Goal: Information Seeking & Learning: Learn about a topic

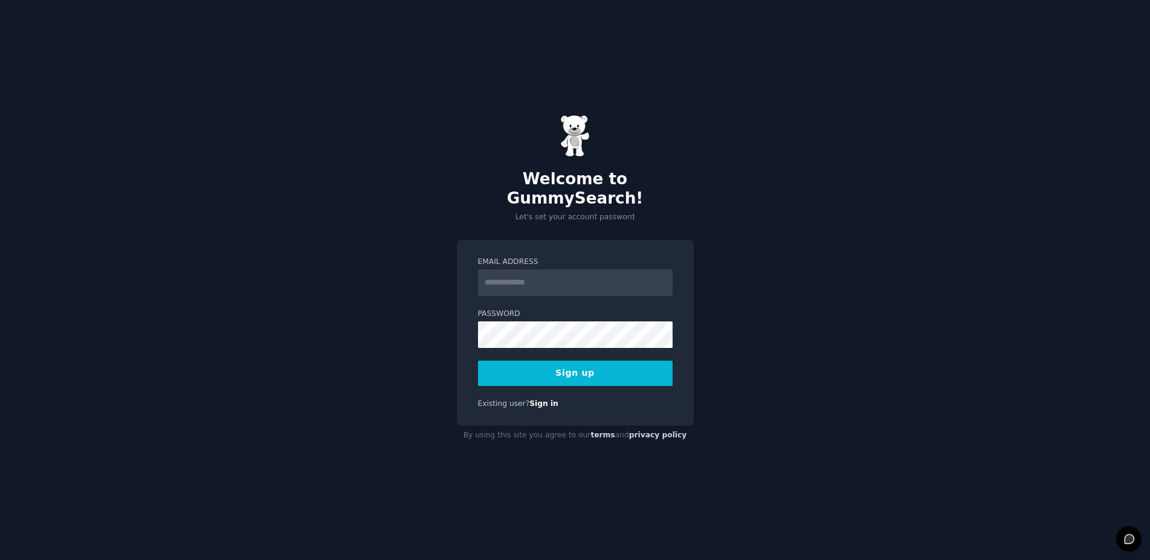
click at [502, 270] on input "Email Address" at bounding box center [575, 282] width 195 height 27
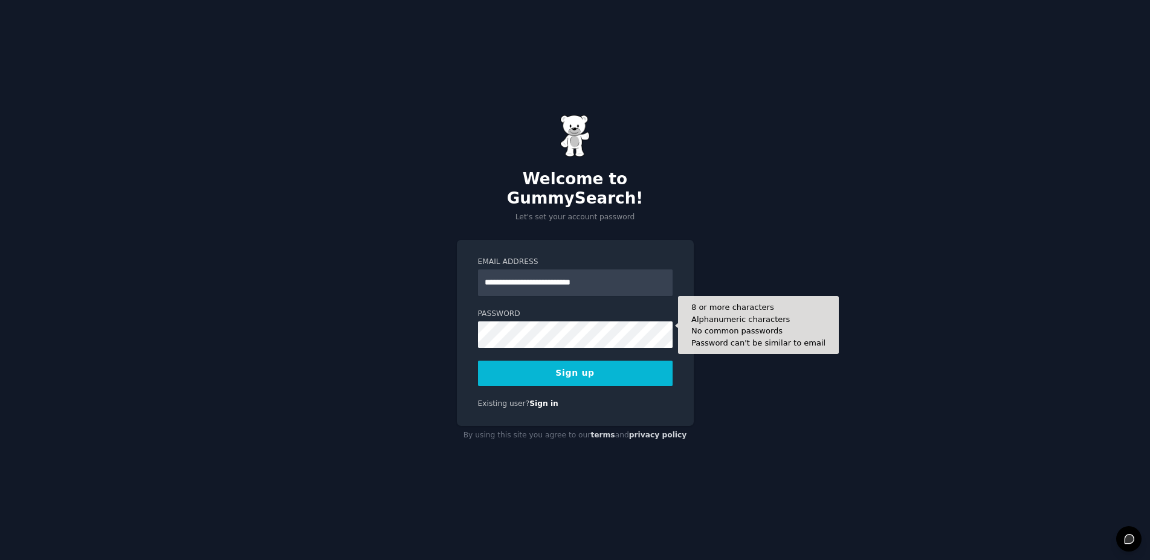
type input "**********"
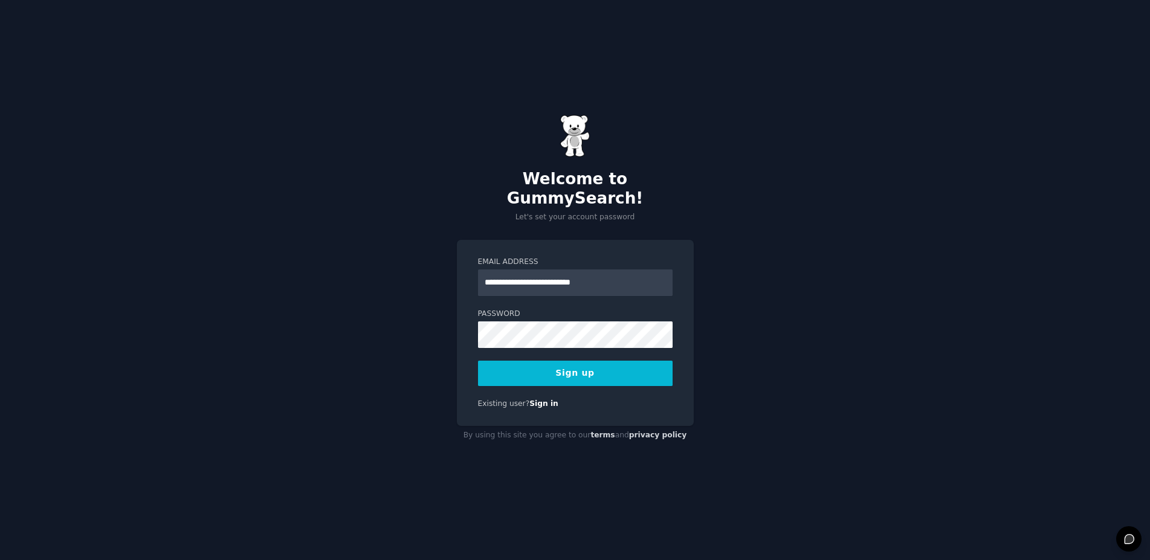
click at [581, 363] on button "Sign up" at bounding box center [575, 373] width 195 height 25
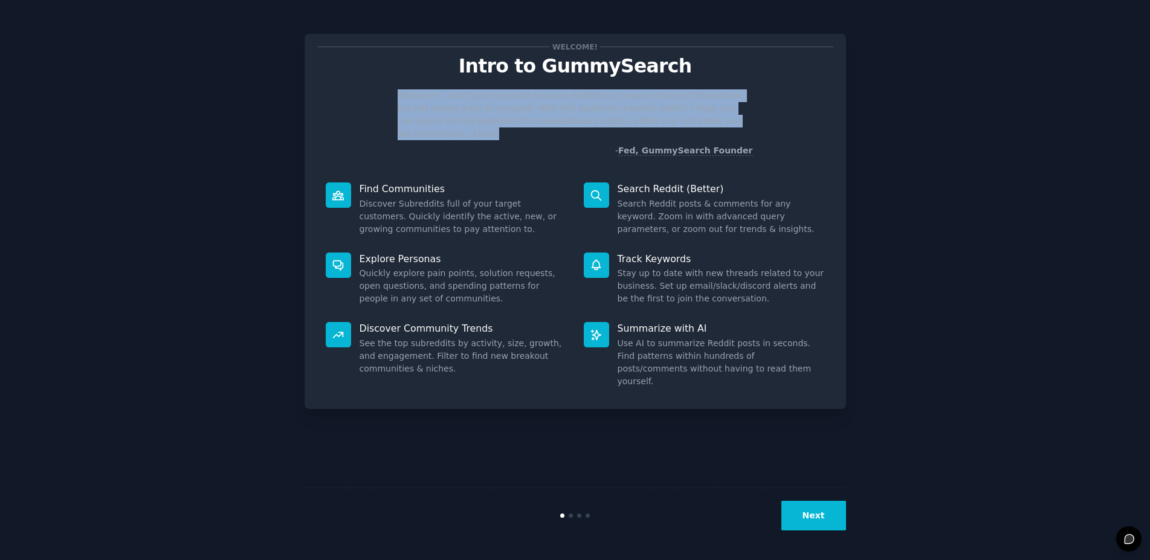
drag, startPoint x: 396, startPoint y: 94, endPoint x: 726, endPoint y: 121, distance: 330.4
click at [726, 121] on div "Welcome! I built GummySearch because Reddit is a treasure trove of information,…" at bounding box center [575, 123] width 516 height 68
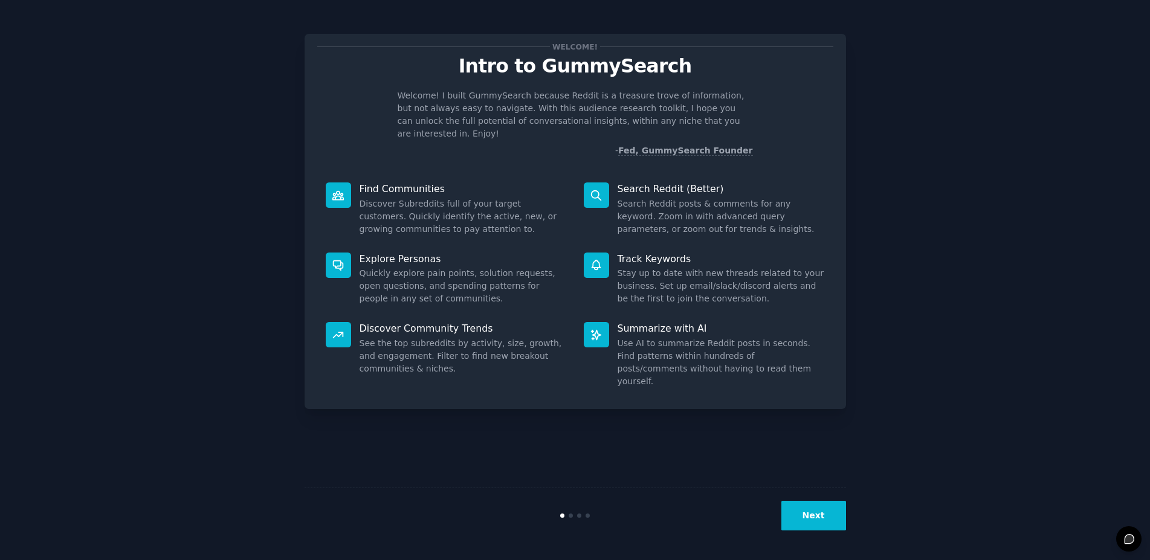
click at [714, 65] on p "Intro to GummySearch" at bounding box center [575, 66] width 516 height 21
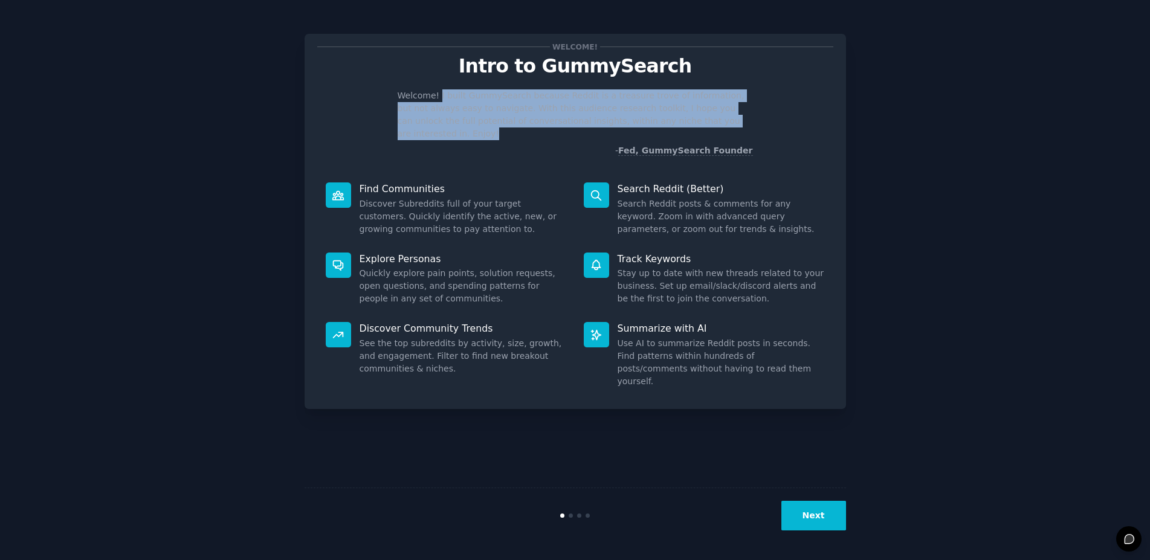
drag, startPoint x: 436, startPoint y: 92, endPoint x: 726, endPoint y: 121, distance: 290.9
click at [726, 121] on p "Welcome! I built GummySearch because Reddit is a treasure trove of information,…" at bounding box center [575, 114] width 355 height 51
copy p "I built GummySearch because Reddit is a treasure trove of information, but not …"
click at [807, 513] on button "Next" at bounding box center [813, 516] width 65 height 30
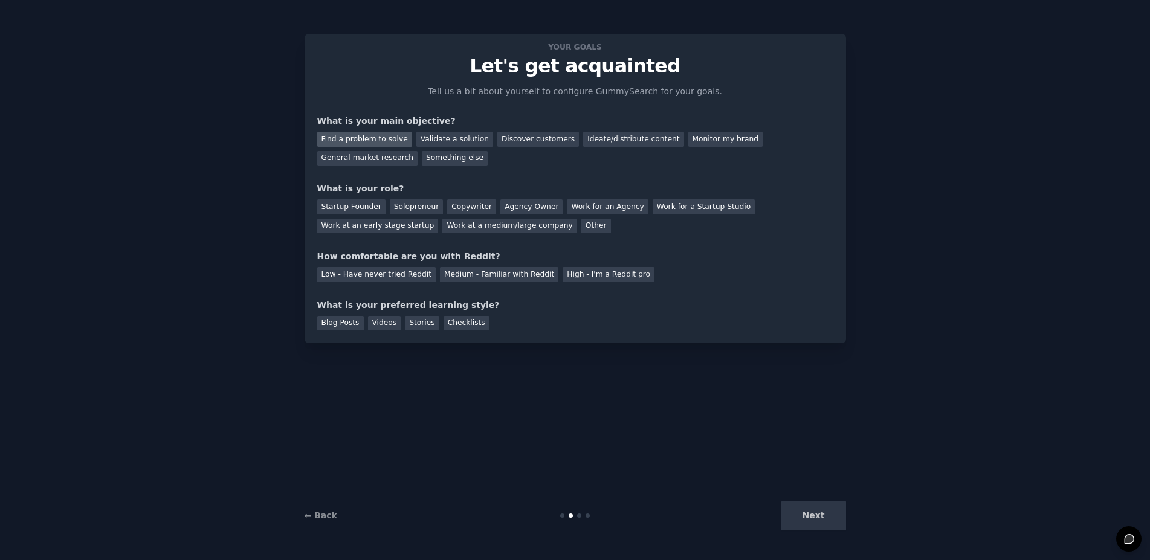
click at [350, 142] on div "Find a problem to solve" at bounding box center [364, 139] width 95 height 15
click at [520, 140] on div "Discover customers" at bounding box center [538, 139] width 82 height 15
click at [361, 141] on div "Find a problem to solve" at bounding box center [364, 139] width 95 height 15
click at [369, 141] on div "Find a problem to solve" at bounding box center [364, 139] width 95 height 15
click at [353, 205] on div "Startup Founder" at bounding box center [351, 206] width 68 height 15
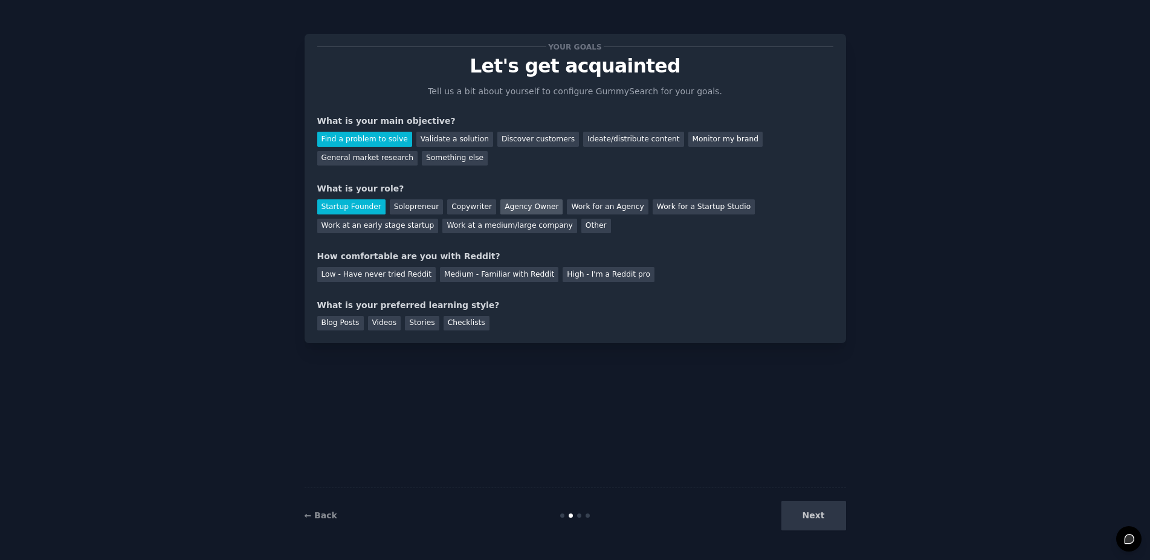
click at [511, 202] on div "Agency Owner" at bounding box center [531, 206] width 62 height 15
click at [370, 272] on div "Low - Have never tried Reddit" at bounding box center [376, 274] width 118 height 15
click at [379, 322] on div "Videos" at bounding box center [384, 323] width 33 height 15
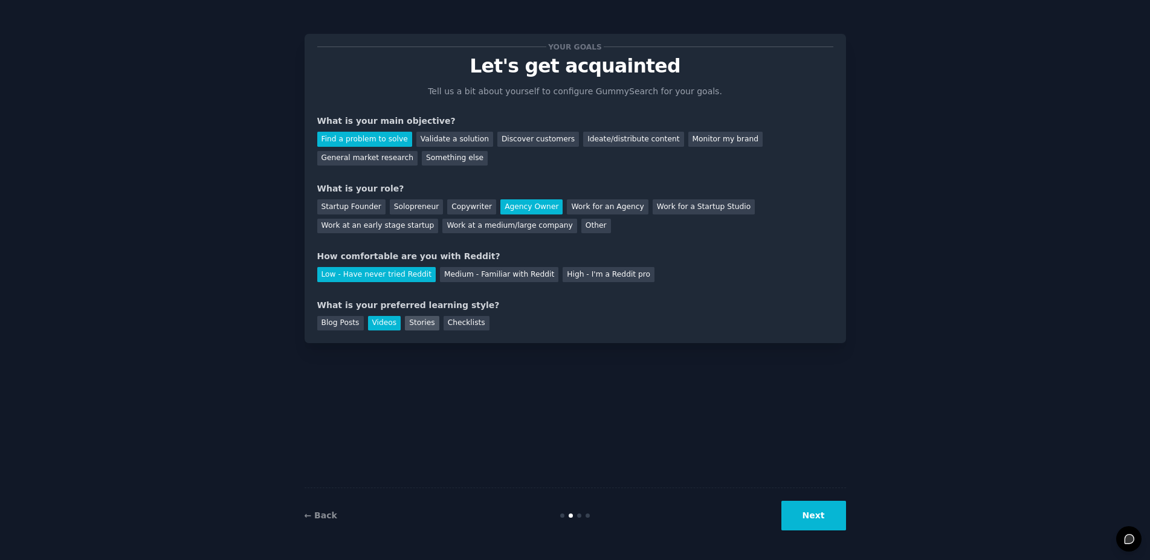
click at [405, 321] on div "Stories" at bounding box center [422, 323] width 34 height 15
click at [381, 324] on div "Videos" at bounding box center [384, 323] width 33 height 15
click at [816, 517] on button "Next" at bounding box center [813, 516] width 65 height 30
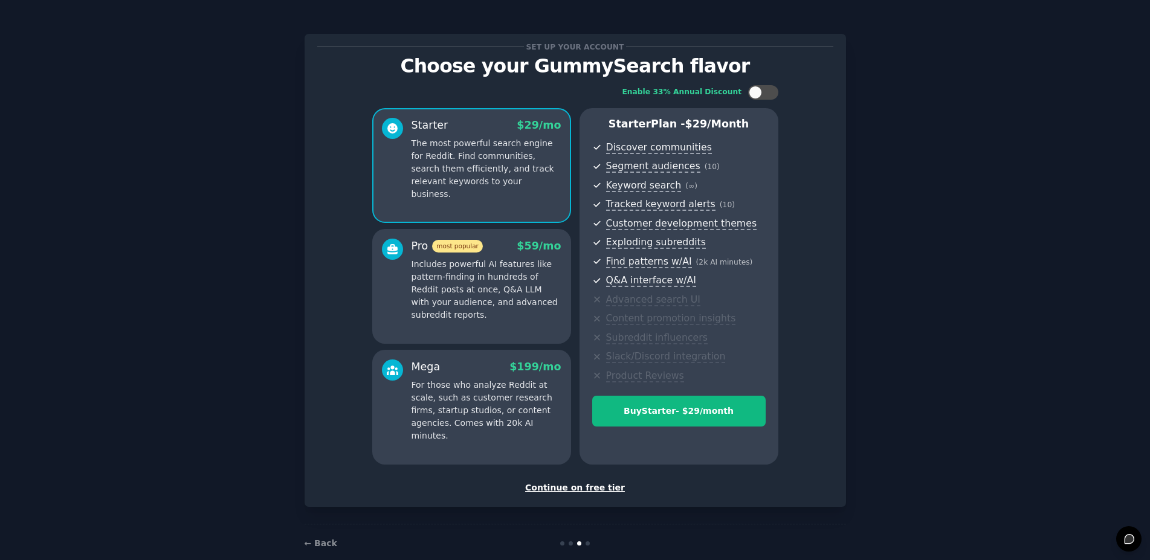
click at [582, 487] on div "Continue on free tier" at bounding box center [575, 488] width 516 height 13
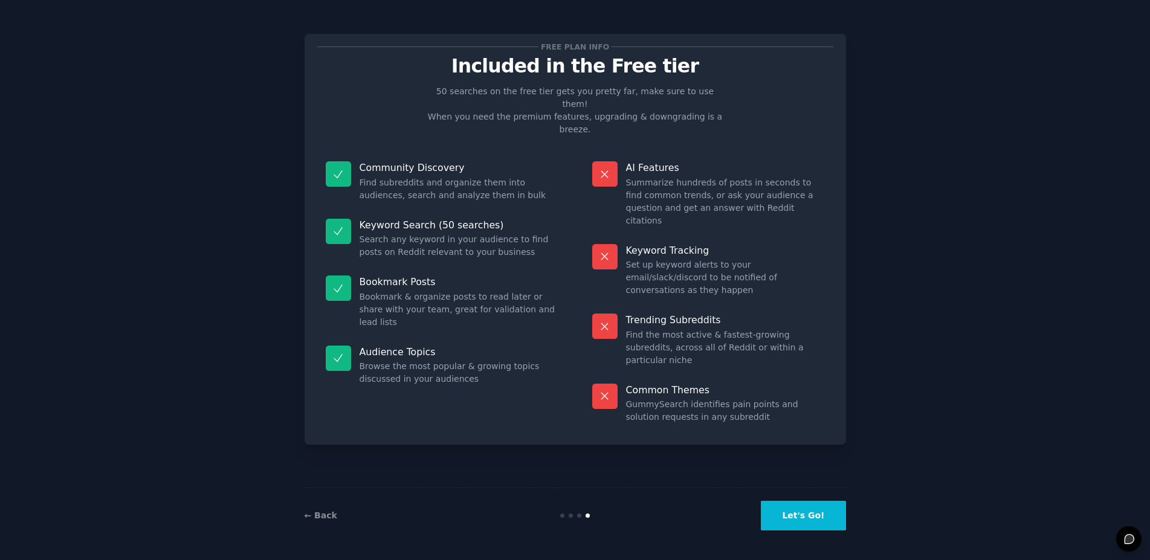
click at [816, 523] on button "Let's Go!" at bounding box center [803, 516] width 85 height 30
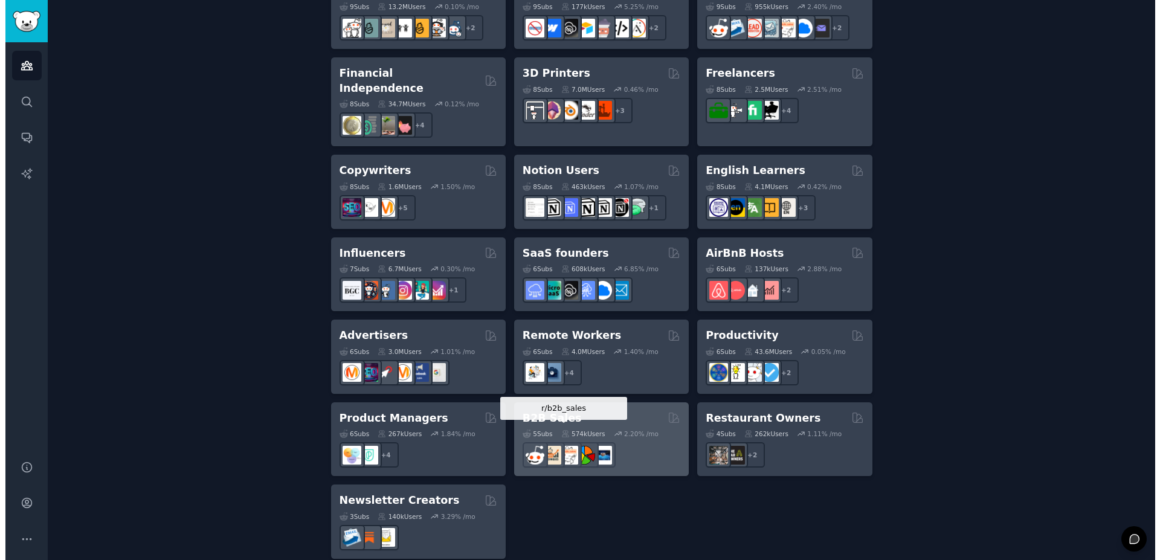
scroll to position [765, 0]
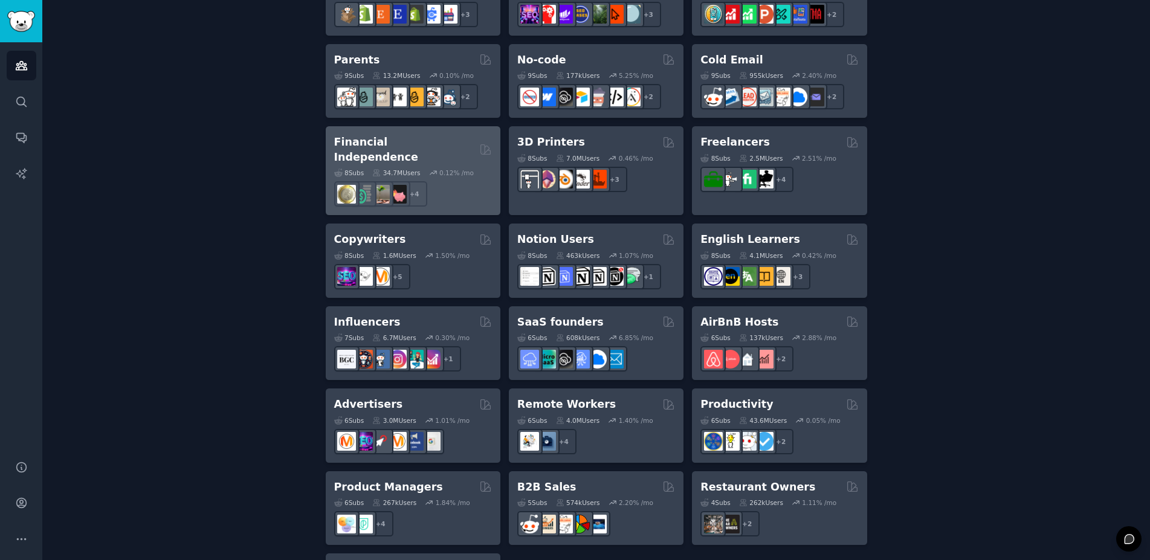
click at [400, 164] on div "8 Sub s 34.7M Users 0.12 % /mo r/fatFIRE + 4" at bounding box center [413, 185] width 158 height 42
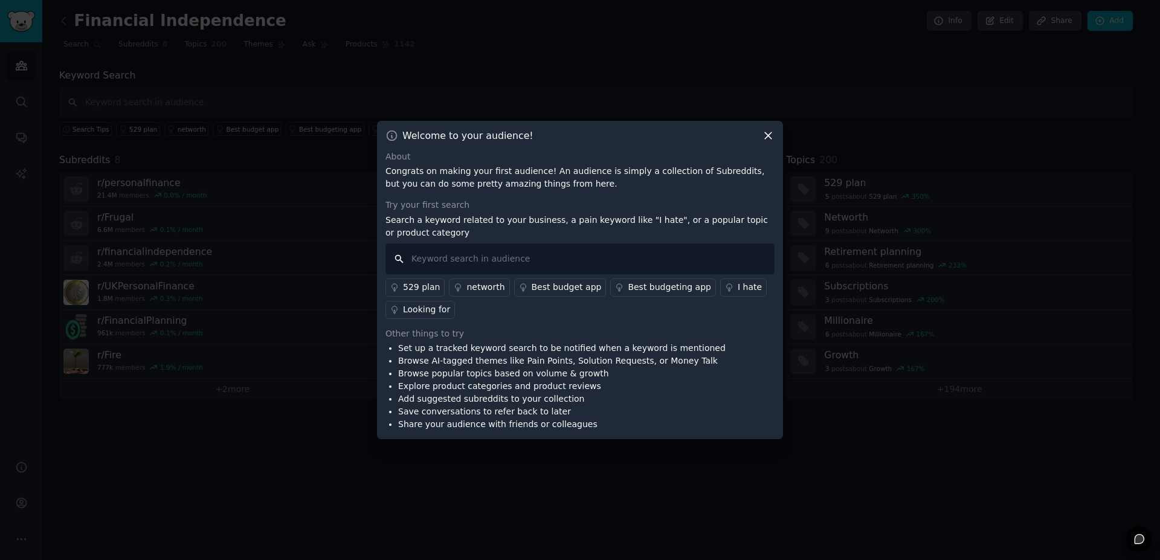
click at [436, 256] on input "text" at bounding box center [579, 259] width 389 height 31
click at [412, 256] on input "Youth Unemployment in [GEOGRAPHIC_DATA]" at bounding box center [579, 259] width 389 height 31
click at [683, 258] on input "We need solutions to Youth Unemployment in [GEOGRAPHIC_DATA]" at bounding box center [579, 259] width 389 height 31
click at [730, 255] on input "We need solutions to Youth Unemployment in [GEOGRAPHIC_DATA]" at bounding box center [579, 259] width 389 height 31
type input "We need solutions to Youth Unemployment in [GEOGRAPHIC_DATA]"
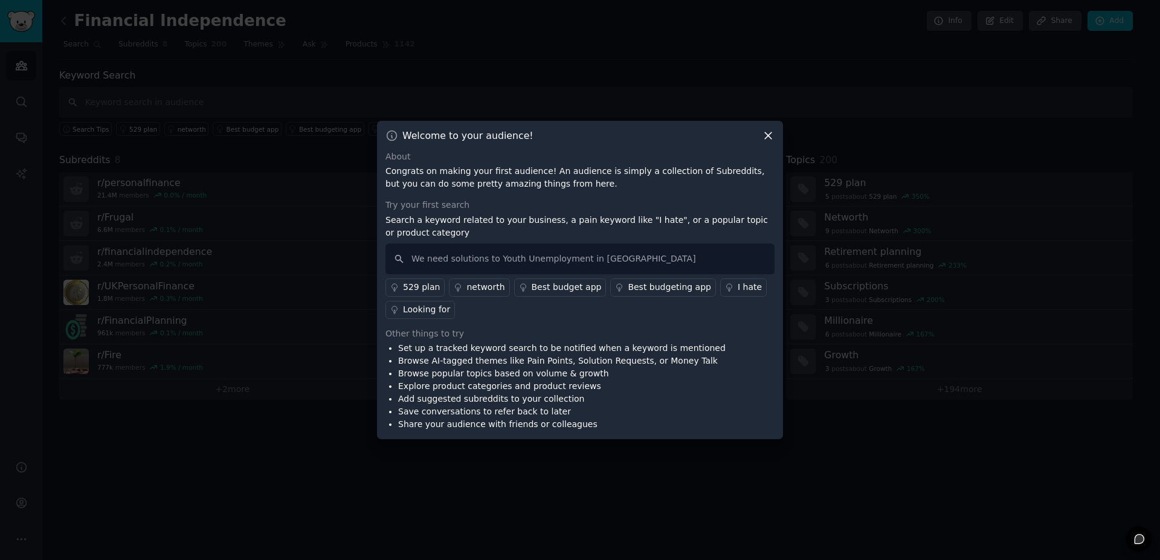
click at [738, 291] on div "I hate" at bounding box center [750, 287] width 24 height 13
